Goal: Find specific page/section

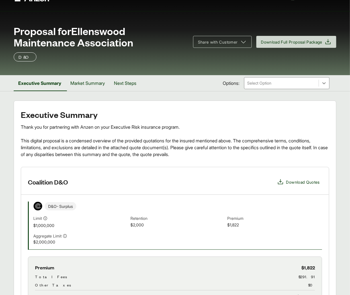
scroll to position [3, 0]
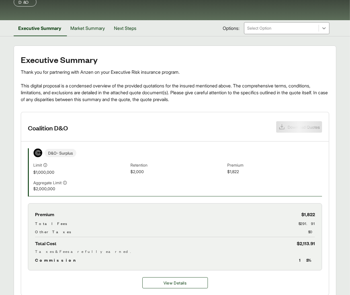
scroll to position [71, 0]
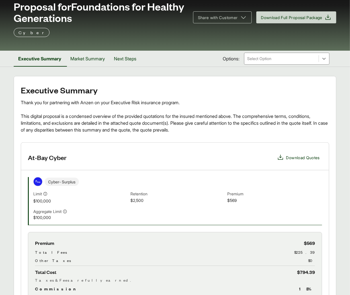
scroll to position [41, 0]
